Goal: Information Seeking & Learning: Learn about a topic

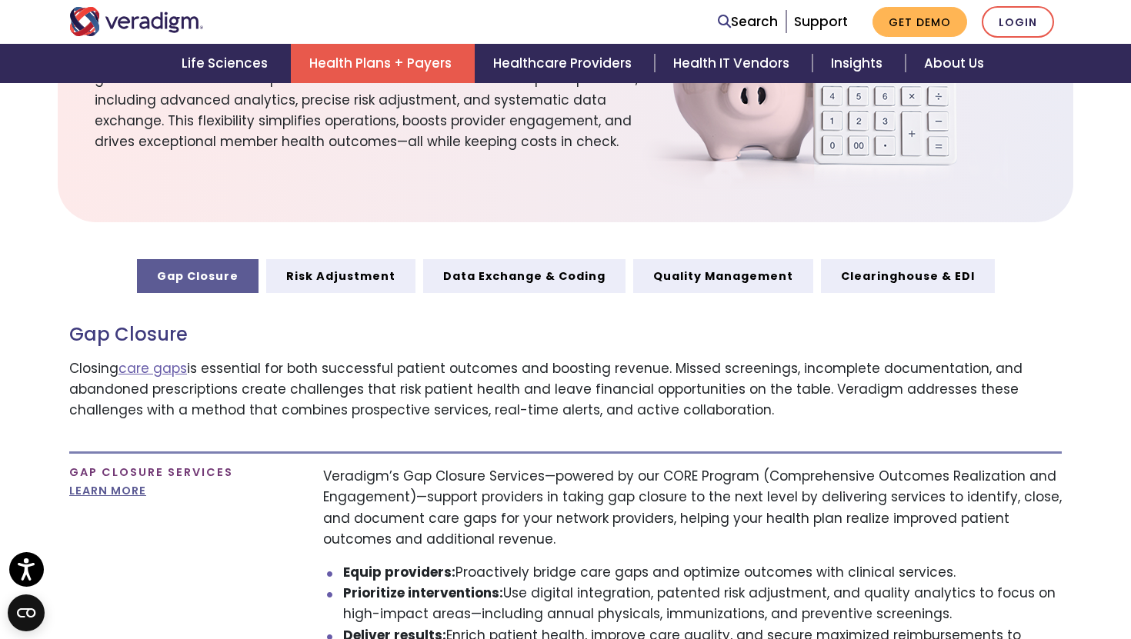
scroll to position [592, 0]
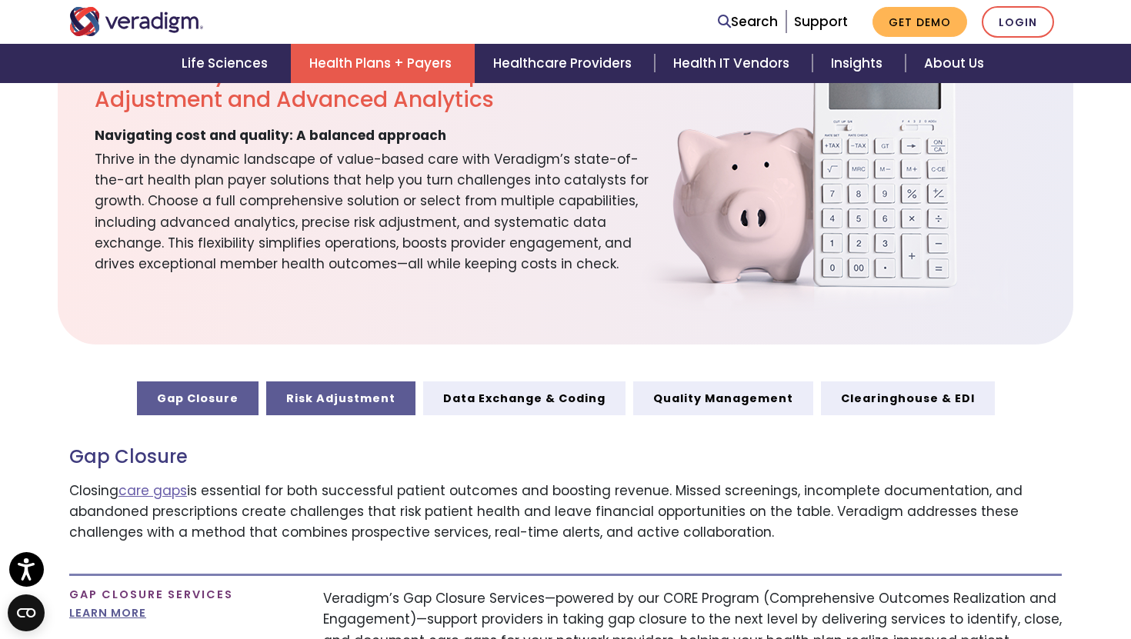
click at [365, 387] on link "Risk Adjustment" at bounding box center [340, 399] width 149 height 34
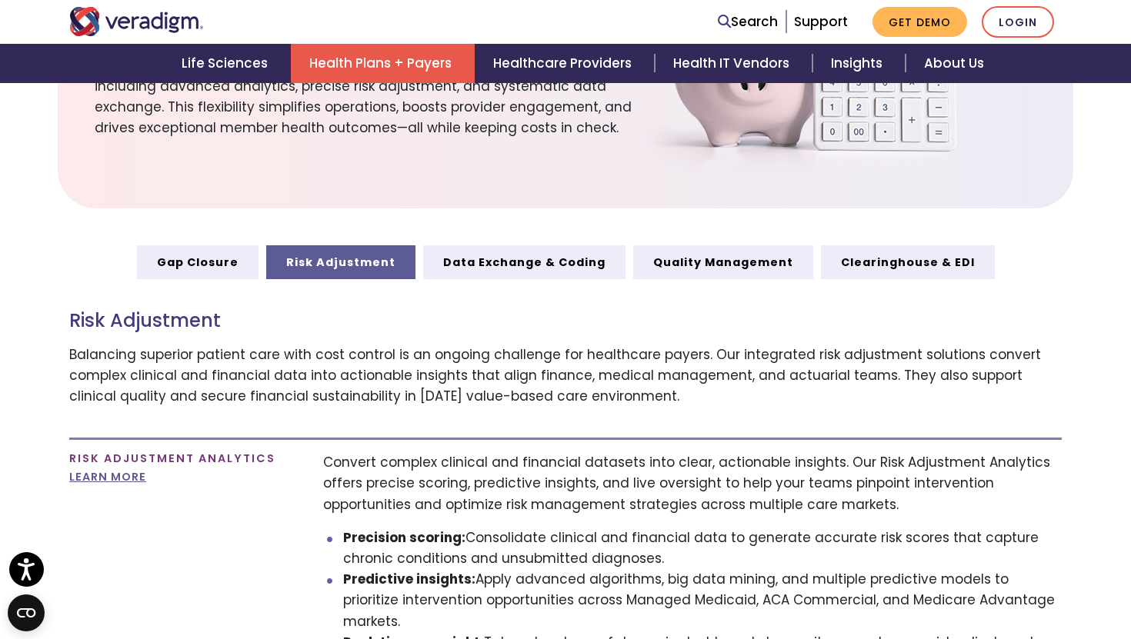
scroll to position [742, 0]
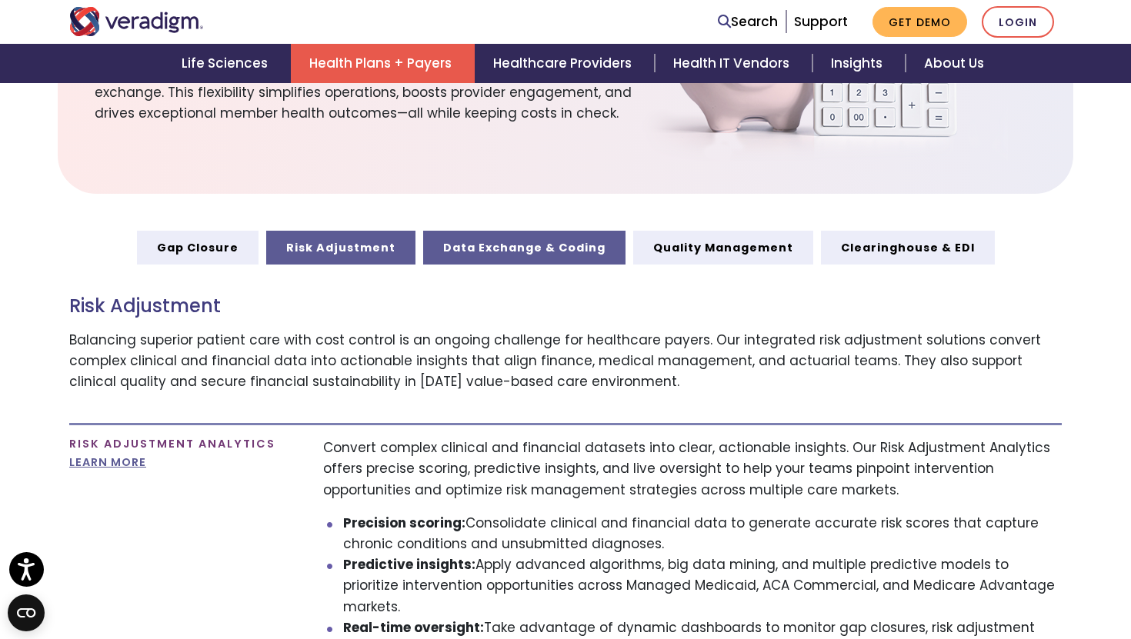
click at [525, 253] on link "Data Exchange & Coding" at bounding box center [524, 248] width 202 height 34
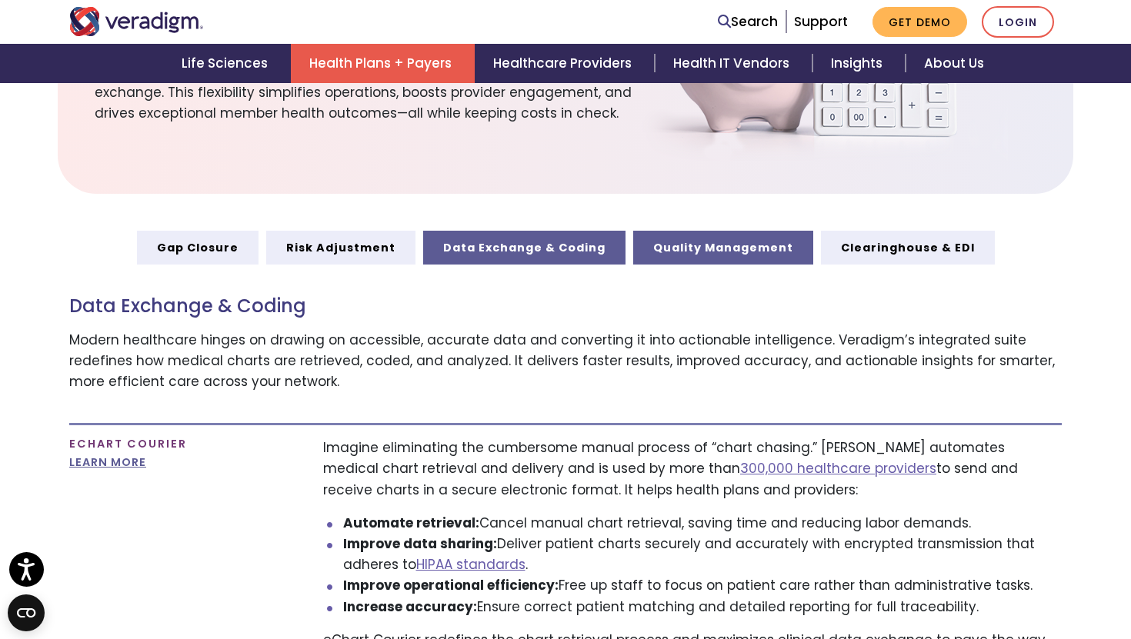
click at [705, 235] on link "Quality Management" at bounding box center [723, 248] width 180 height 34
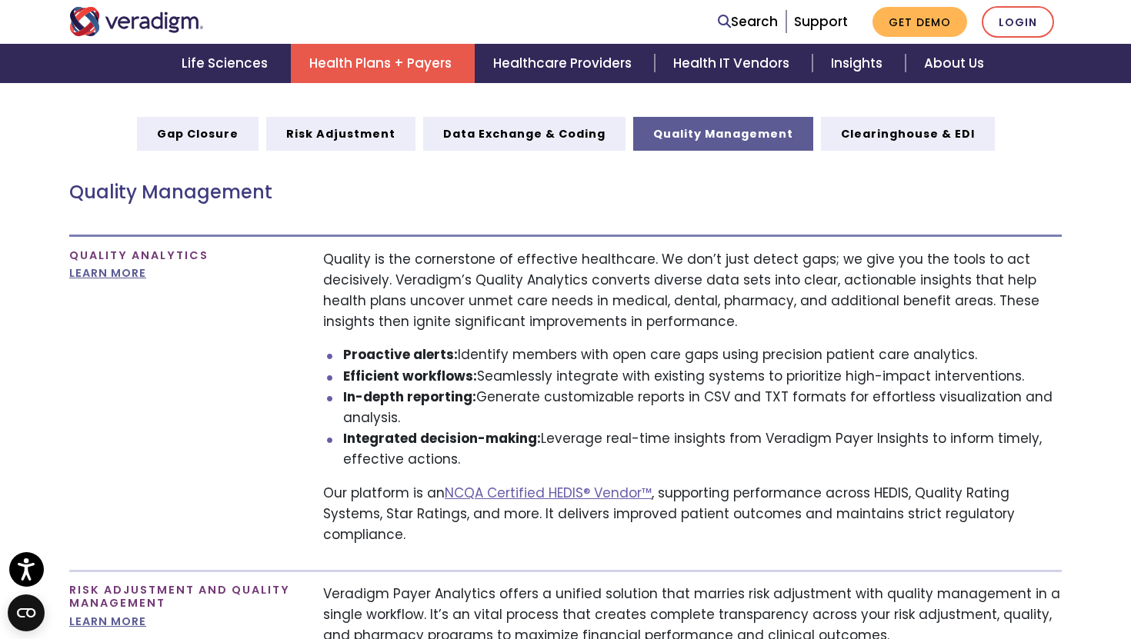
scroll to position [854, 0]
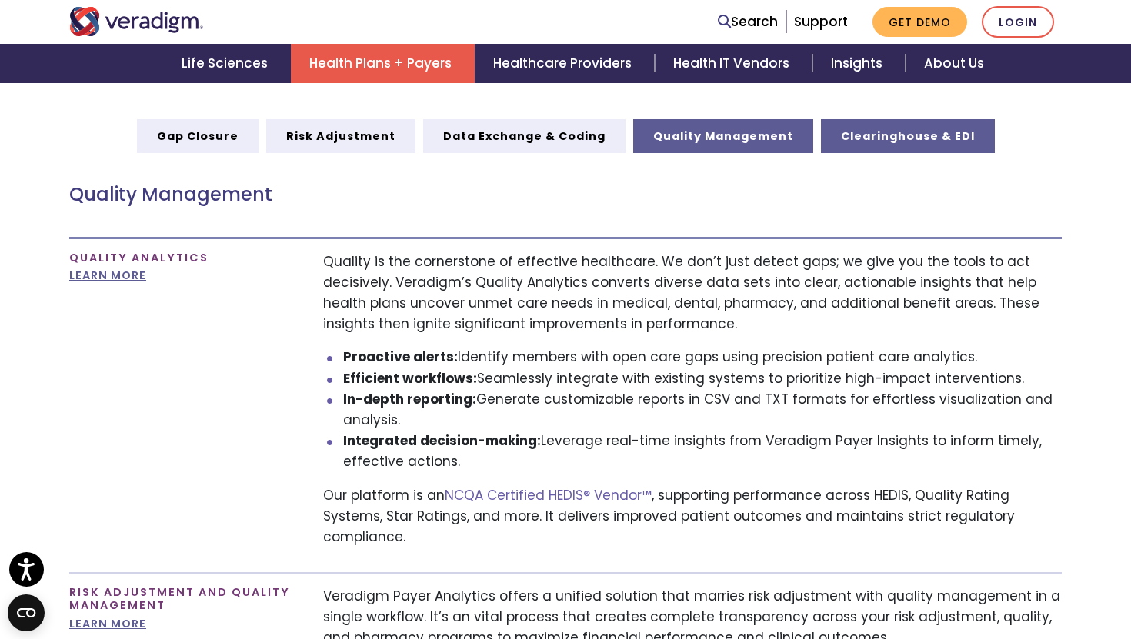
click at [937, 138] on link "Clearinghouse & EDI" at bounding box center [908, 136] width 174 height 34
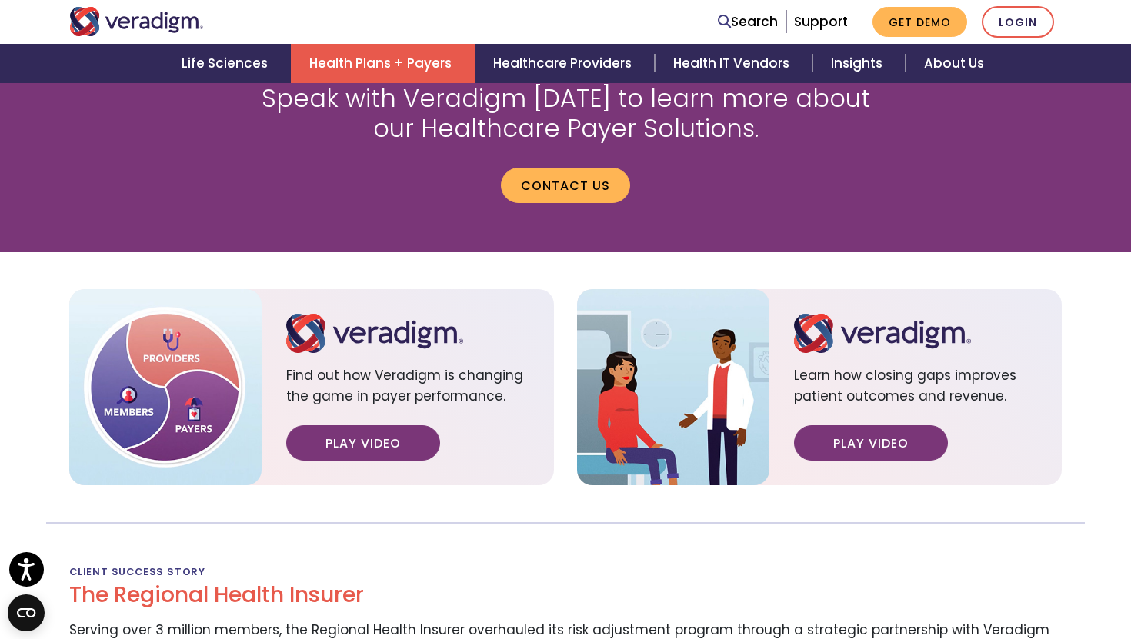
scroll to position [1549, 0]
click at [369, 426] on link "Play Video" at bounding box center [363, 443] width 154 height 35
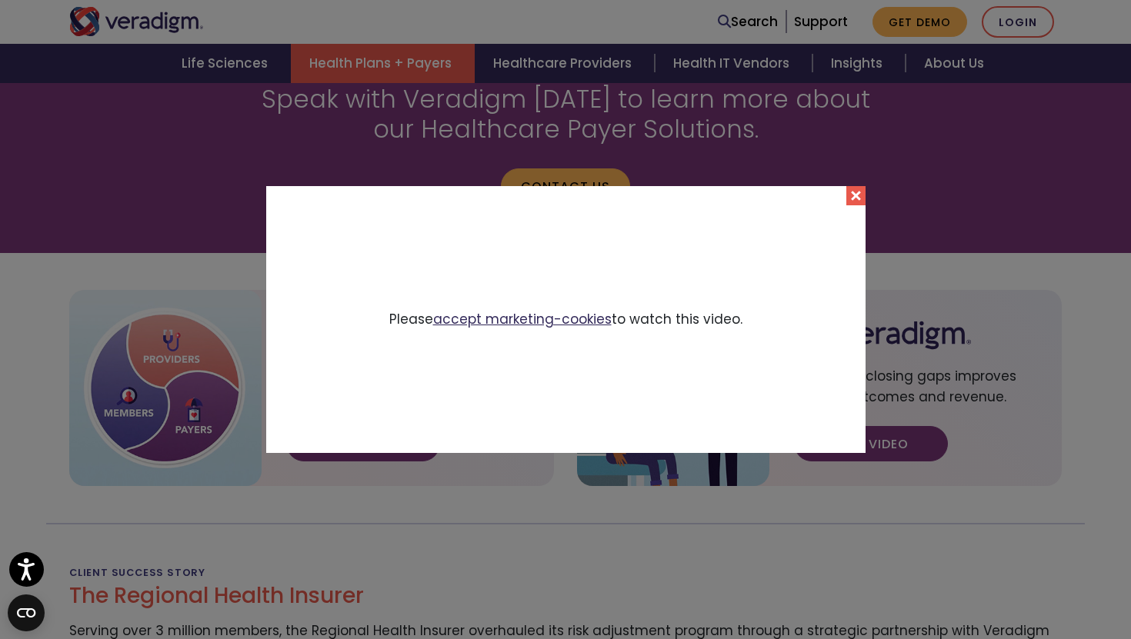
click at [562, 314] on link "accept marketing-cookies" at bounding box center [522, 319] width 178 height 18
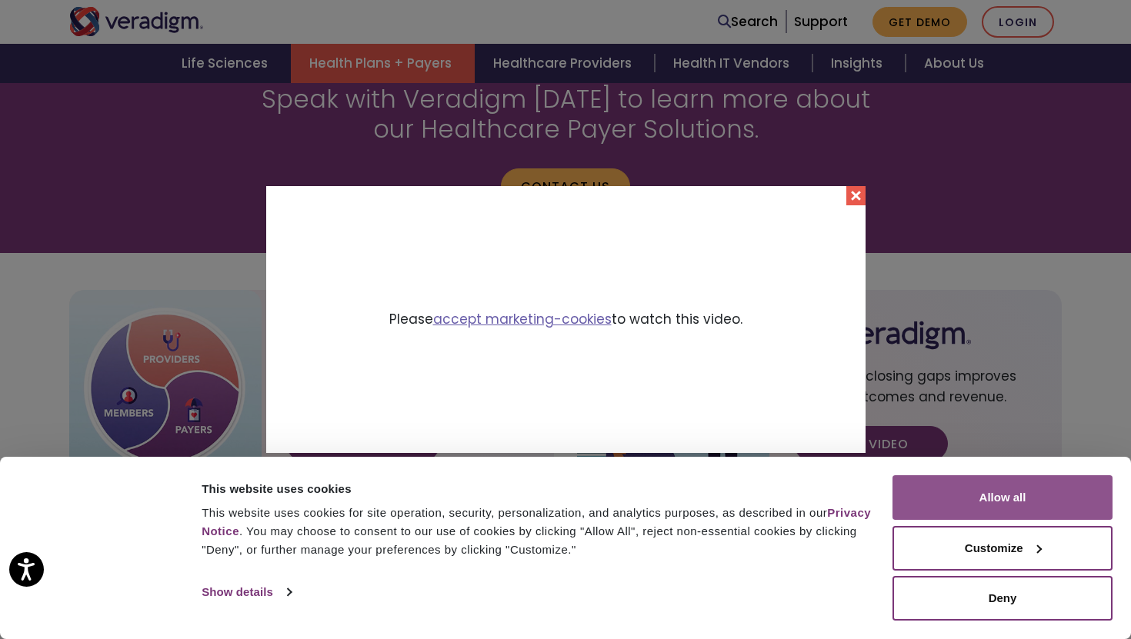
click at [942, 493] on button "Allow all" at bounding box center [1002, 497] width 220 height 45
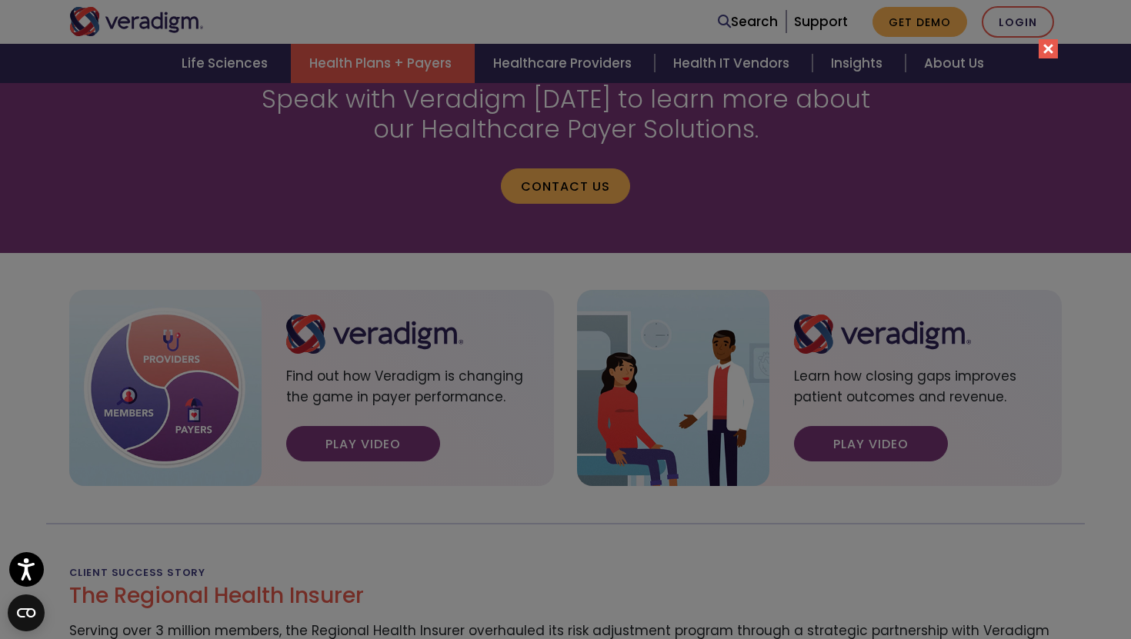
click at [1051, 49] on button "Close" at bounding box center [1048, 48] width 19 height 19
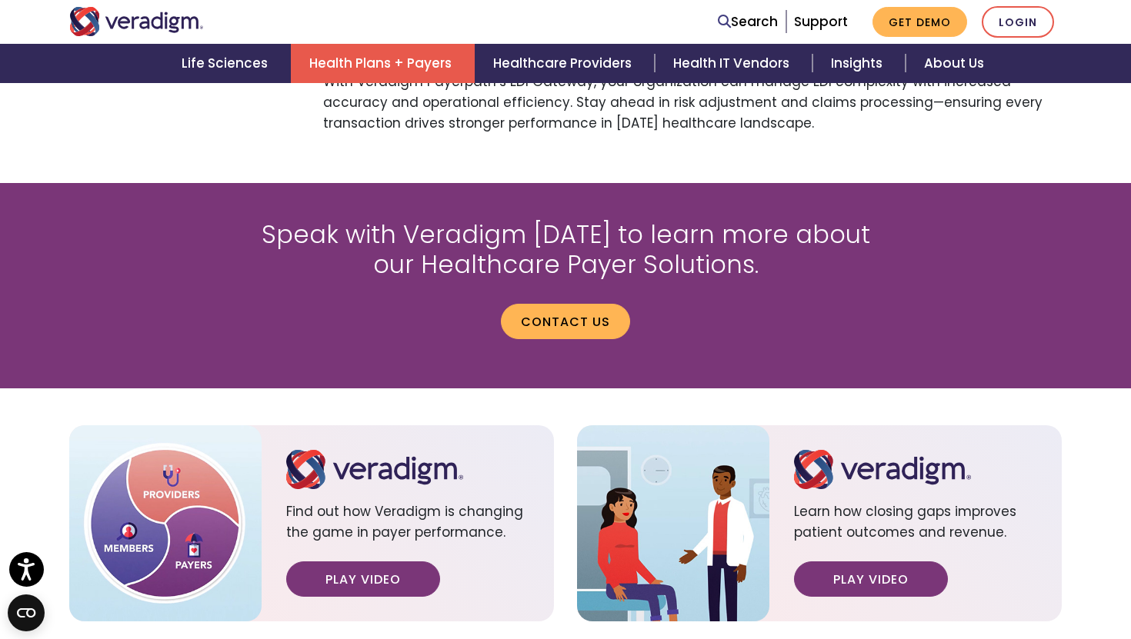
scroll to position [1416, 0]
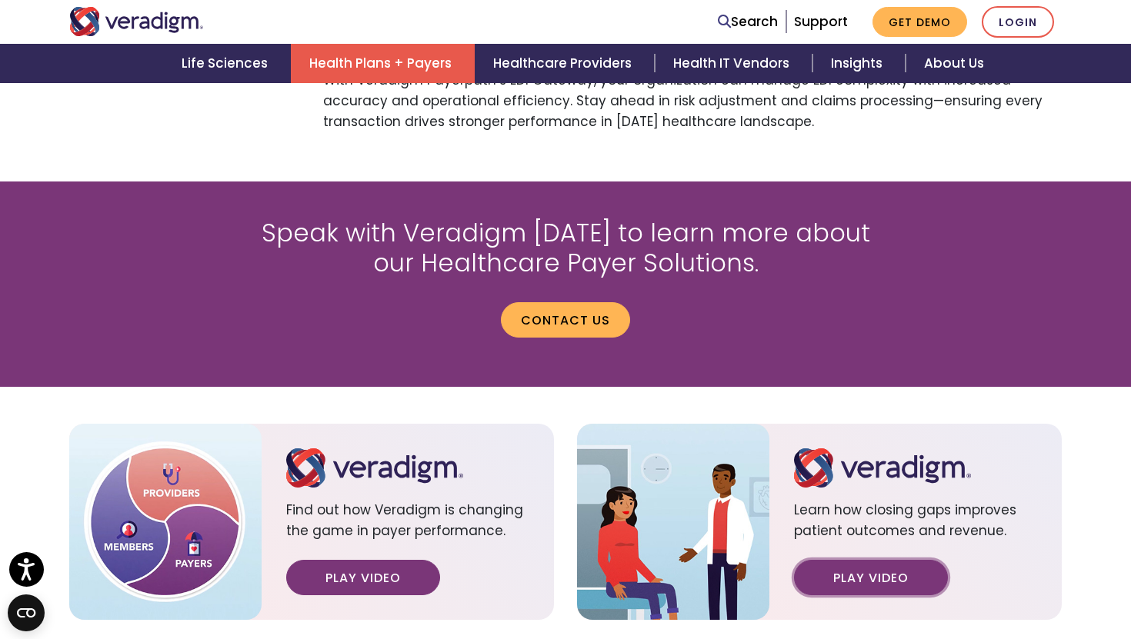
click at [913, 560] on link "Play Video" at bounding box center [871, 577] width 154 height 35
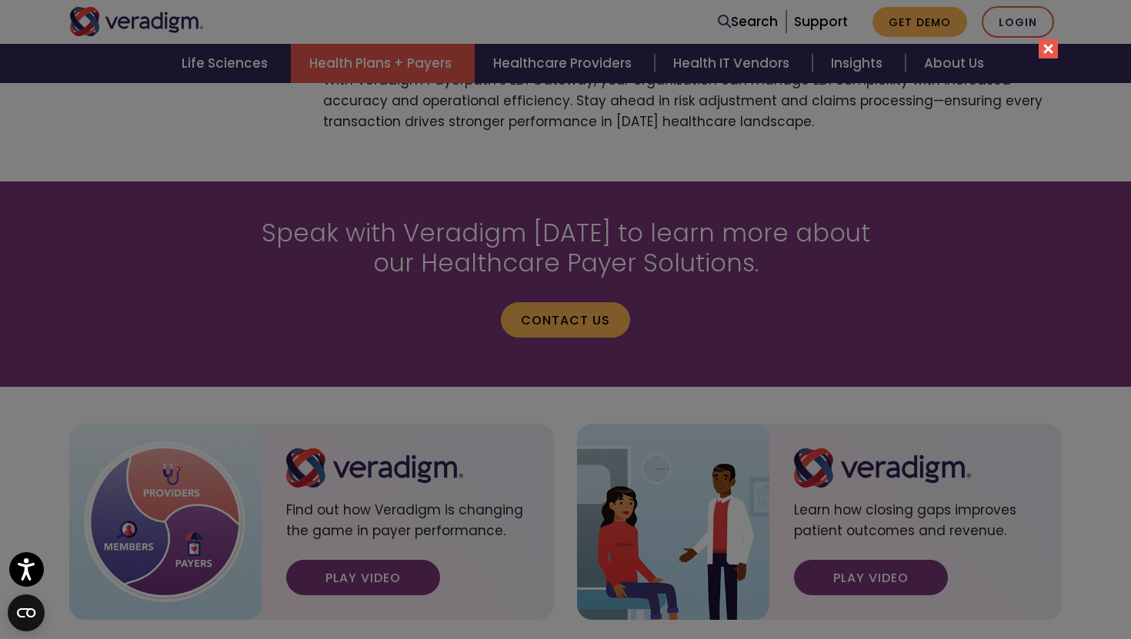
click at [1047, 45] on button "Close" at bounding box center [1048, 48] width 19 height 19
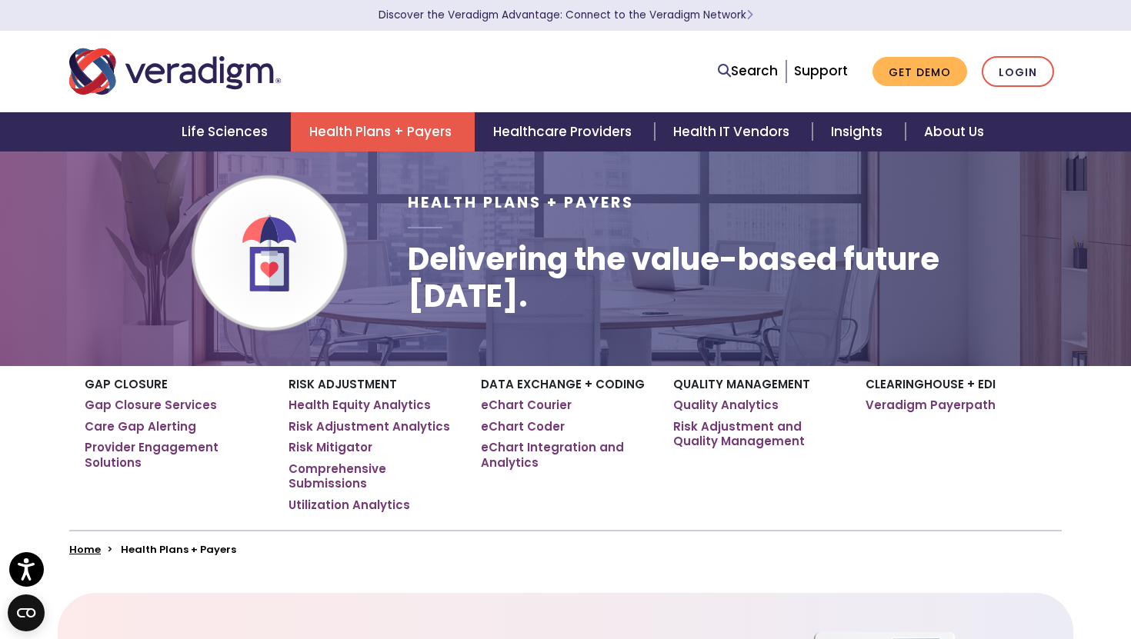
scroll to position [12, 0]
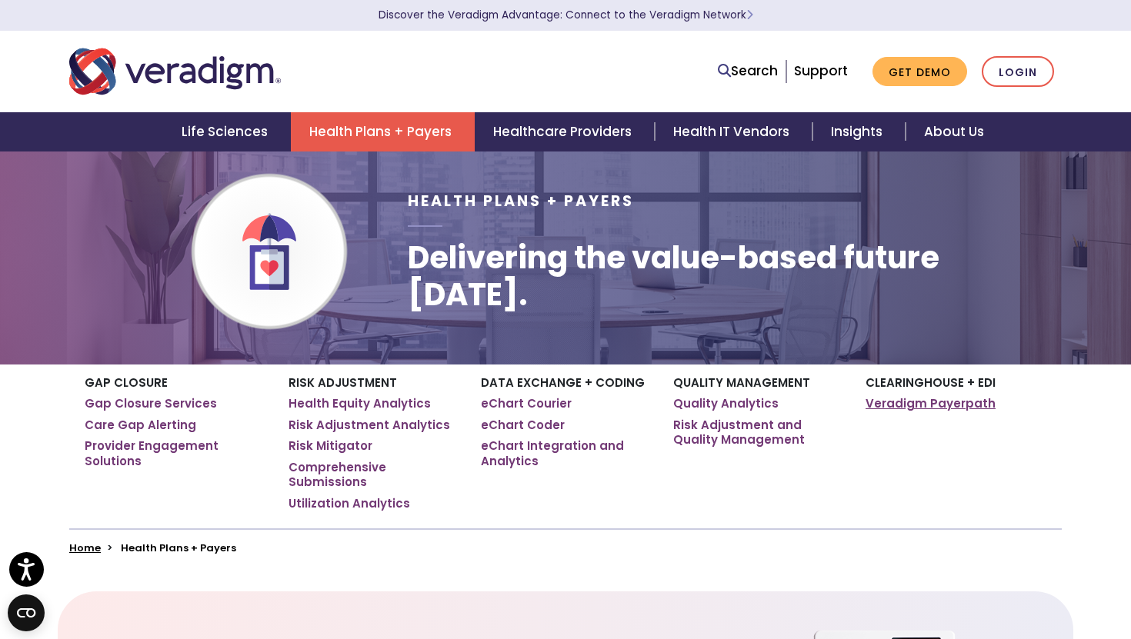
click at [944, 411] on link "Veradigm Payerpath" at bounding box center [931, 403] width 130 height 15
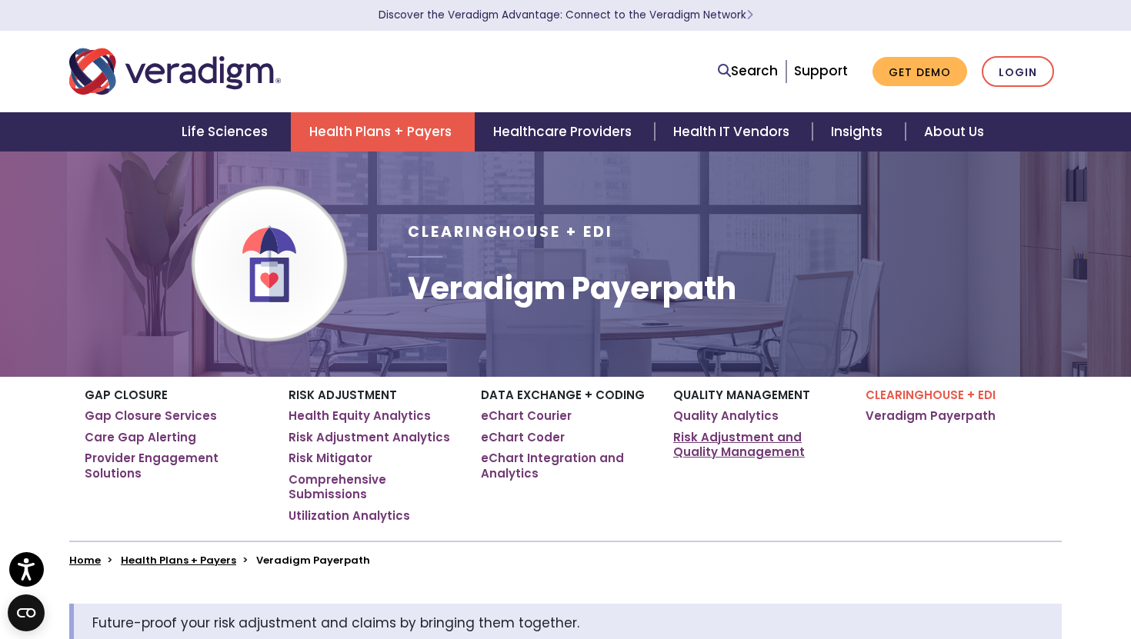
click at [722, 436] on link "Risk Adjustment and Quality Management" at bounding box center [757, 445] width 169 height 30
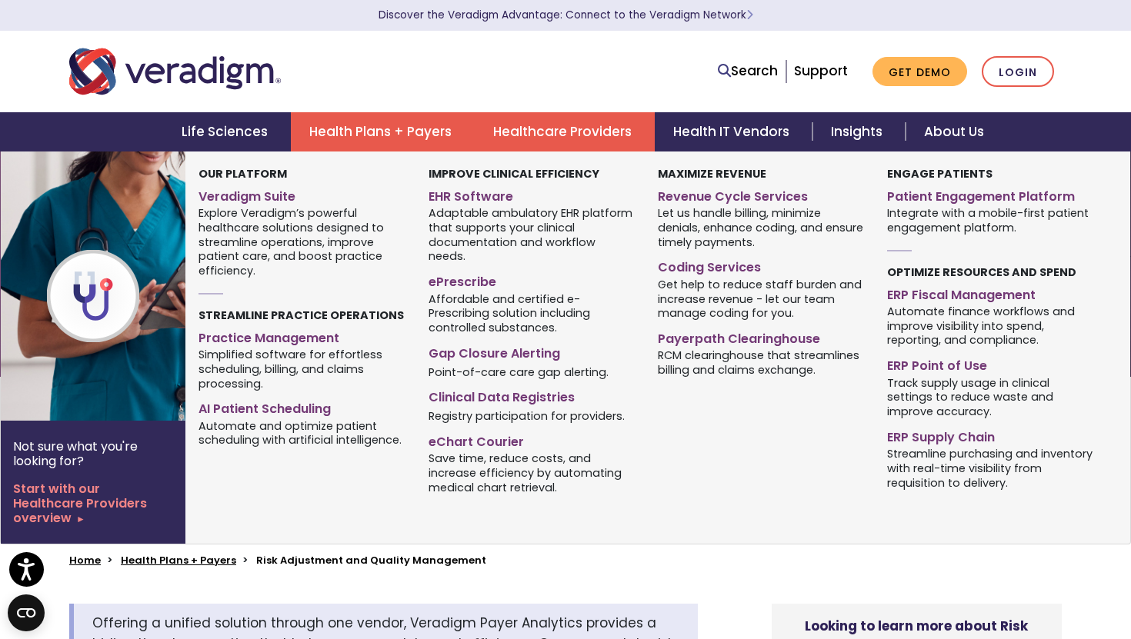
click at [525, 114] on link "Healthcare Providers" at bounding box center [565, 131] width 180 height 39
